Goal: Task Accomplishment & Management: Complete application form

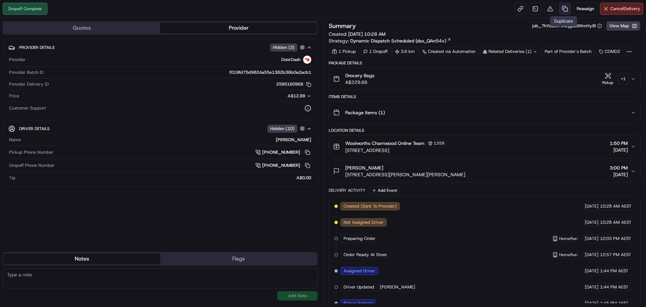
click at [560, 6] on link at bounding box center [565, 9] width 12 height 12
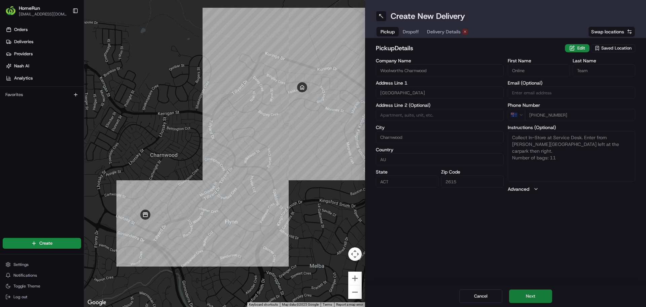
click at [536, 294] on button "Next" at bounding box center [530, 295] width 43 height 13
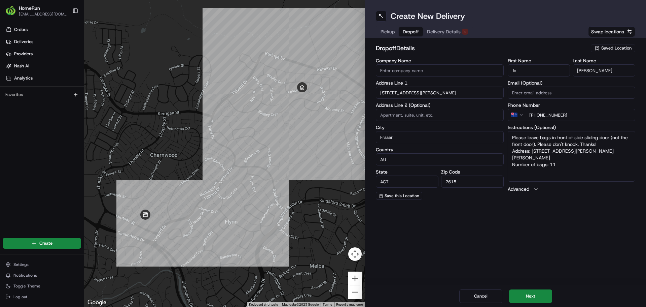
drag, startPoint x: 555, startPoint y: 157, endPoint x: 496, endPoint y: 154, distance: 59.6
click at [496, 154] on div "Company Name Address Line 1 42 [PERSON_NAME] St Address Line 2 (Optional) City …" at bounding box center [505, 128] width 259 height 141
type textarea "Please leave bags in front of side sliding door (not the front door). Please do…"
click at [543, 290] on button "Next" at bounding box center [530, 295] width 43 height 13
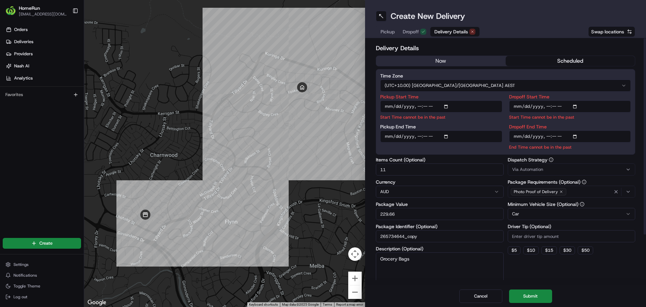
click at [445, 58] on button "now" at bounding box center [441, 61] width 130 height 10
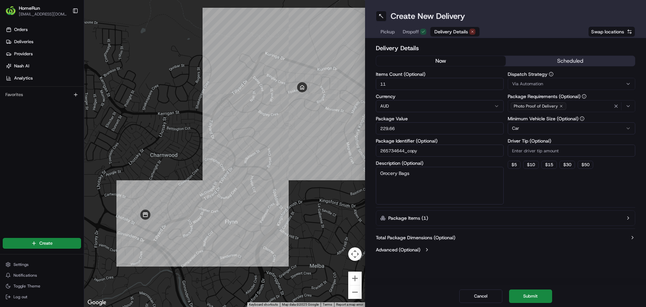
click at [523, 298] on button "Submit" at bounding box center [530, 295] width 43 height 13
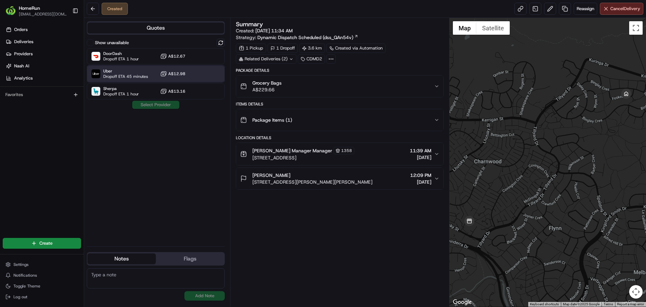
click at [150, 71] on div "Uber Dropoff ETA 45 minutes A$12.98" at bounding box center [156, 74] width 138 height 16
click at [162, 101] on button "Assign Provider" at bounding box center [156, 105] width 48 height 8
